Goal: Navigation & Orientation: Find specific page/section

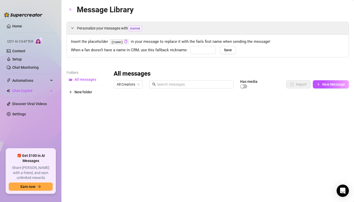
type input "babe"
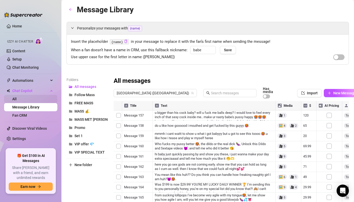
click at [14, 97] on link "All" at bounding box center [14, 99] width 4 height 4
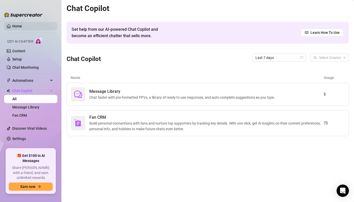
click at [17, 25] on link "Home" at bounding box center [17, 26] width 10 height 4
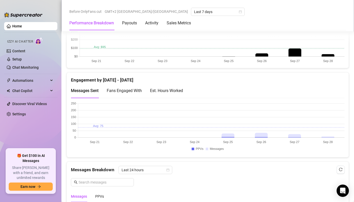
scroll to position [326, 0]
click at [189, 25] on Metrics "Sales Metrics" at bounding box center [178, 23] width 24 height 6
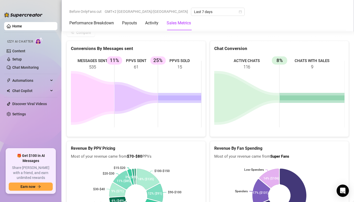
scroll to position [831, 0]
